Goal: Consume media (video, audio)

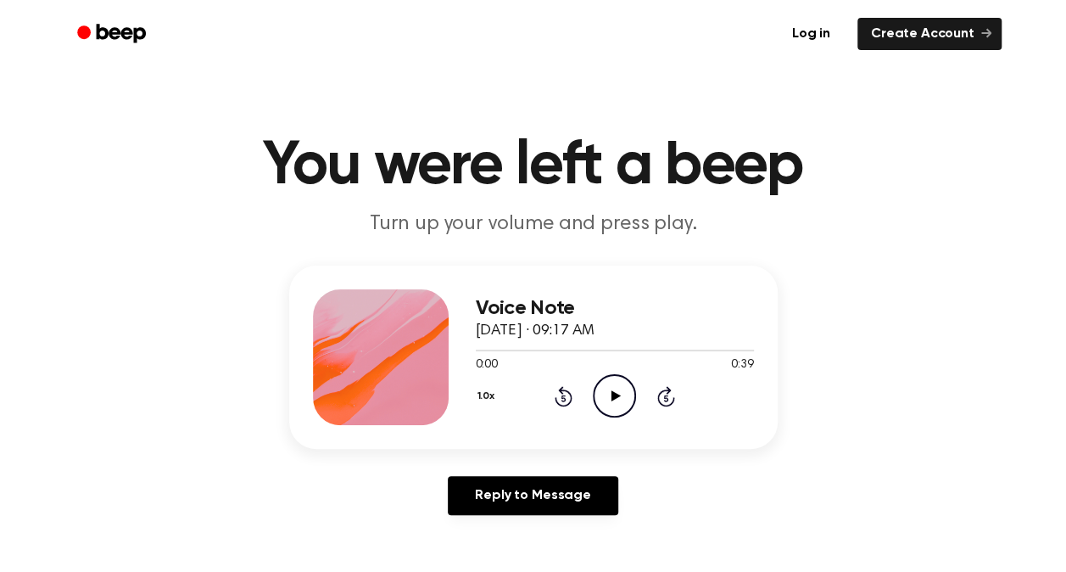
click at [614, 394] on icon at bounding box center [615, 395] width 9 height 11
click at [612, 397] on icon at bounding box center [615, 395] width 8 height 11
click at [612, 397] on icon at bounding box center [615, 395] width 9 height 11
click at [616, 397] on icon at bounding box center [615, 395] width 9 height 11
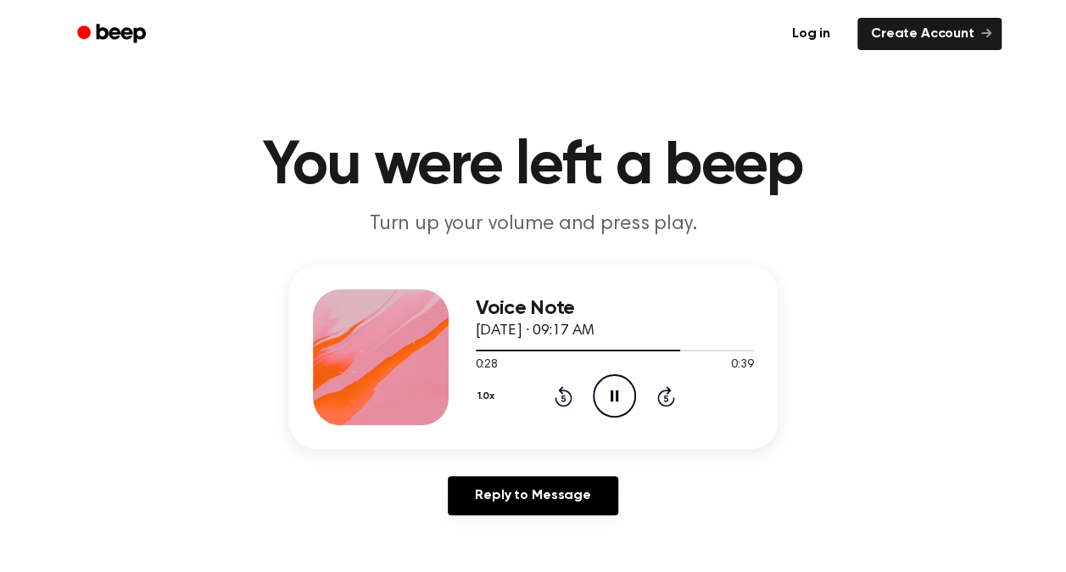
click at [611, 391] on icon at bounding box center [615, 395] width 8 height 11
